Goal: Transaction & Acquisition: Purchase product/service

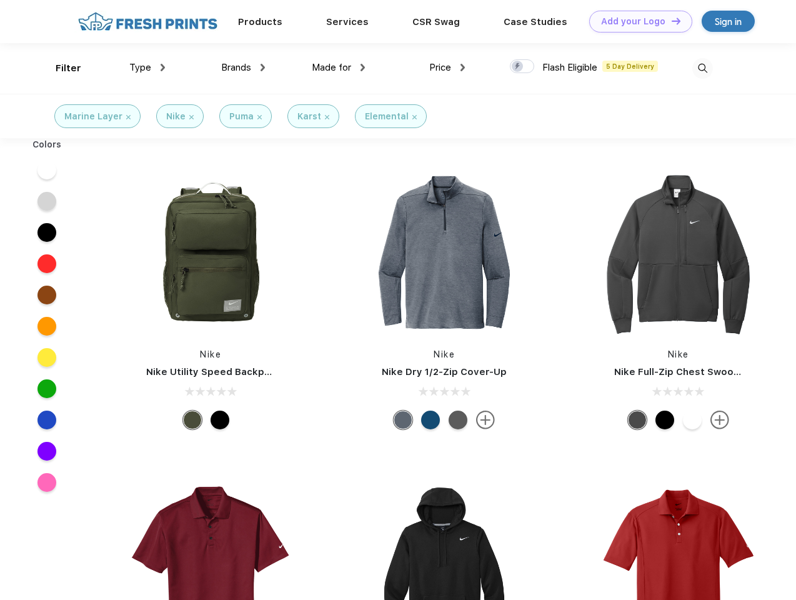
scroll to position [1, 0]
click at [636, 21] on link "Add your Logo Design Tool" at bounding box center [640, 22] width 103 height 22
click at [0, 0] on div "Design Tool" at bounding box center [0, 0] width 0 height 0
click at [671, 21] on link "Add your Logo Design Tool" at bounding box center [640, 22] width 103 height 22
click at [60, 68] on div "Filter" at bounding box center [69, 68] width 26 height 14
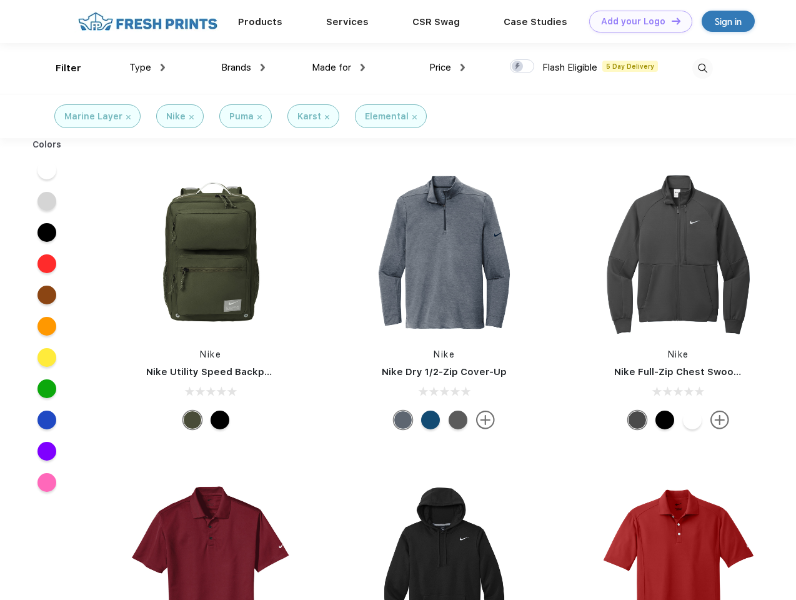
click at [147, 67] on span "Type" at bounding box center [140, 67] width 22 height 11
click at [243, 67] on span "Brands" at bounding box center [236, 67] width 30 height 11
click at [339, 67] on span "Made for" at bounding box center [331, 67] width 39 height 11
click at [447, 67] on span "Price" at bounding box center [440, 67] width 22 height 11
click at [522, 67] on div at bounding box center [522, 66] width 24 height 14
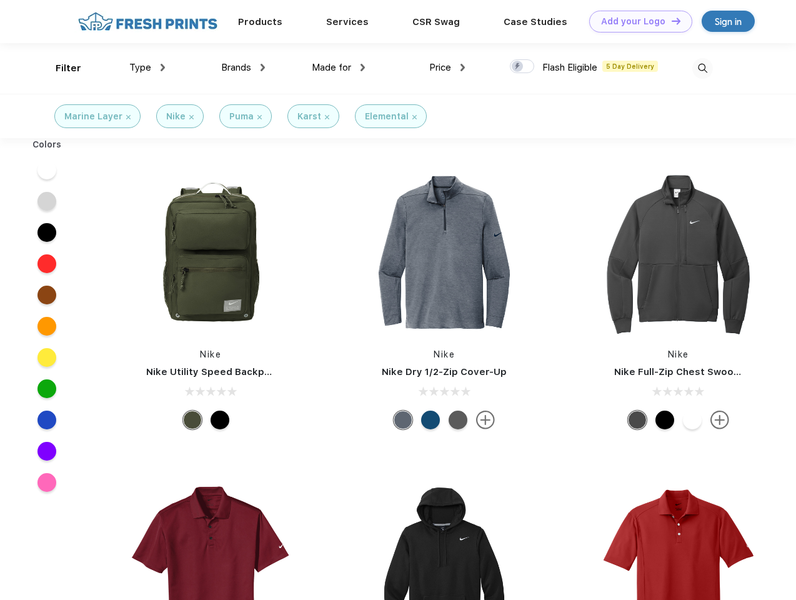
click at [518, 67] on input "checkbox" at bounding box center [514, 63] width 8 height 8
click at [702, 68] on img at bounding box center [702, 68] width 21 height 21
